Goal: Task Accomplishment & Management: Manage account settings

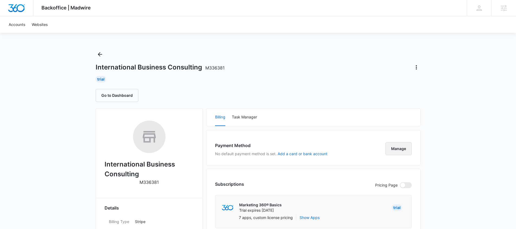
click at [398, 147] on button "Manage" at bounding box center [398, 148] width 26 height 13
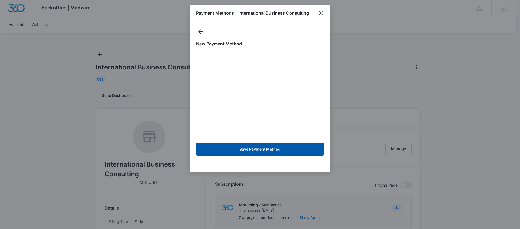
click at [266, 150] on button "Save Payment Method" at bounding box center [260, 149] width 128 height 13
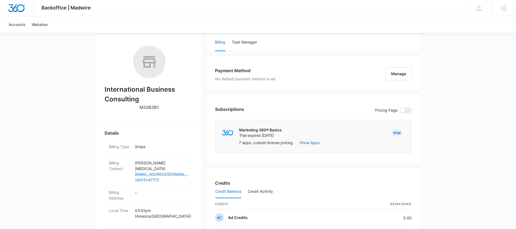
scroll to position [94, 0]
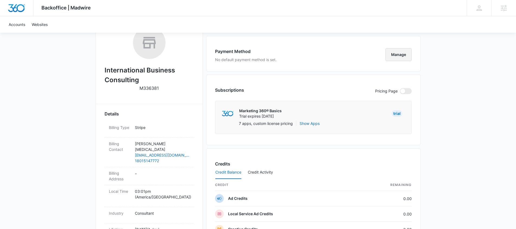
click at [401, 54] on button "Manage" at bounding box center [398, 54] width 26 height 13
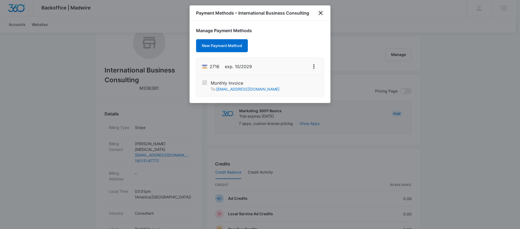
click at [322, 12] on icon "close" at bounding box center [320, 13] width 7 height 7
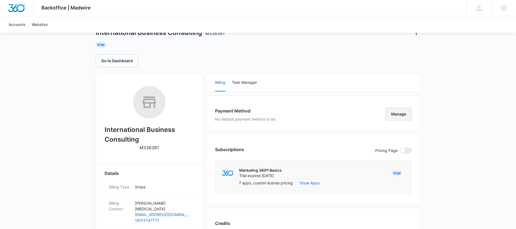
scroll to position [0, 0]
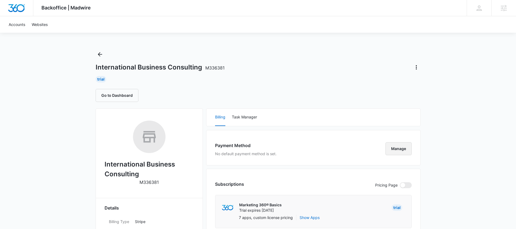
click at [404, 146] on button "Manage" at bounding box center [398, 148] width 26 height 13
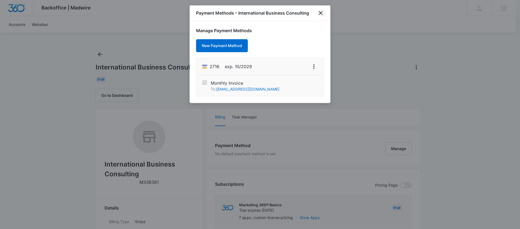
click at [320, 12] on icon "close" at bounding box center [320, 13] width 7 height 7
